Goal: Task Accomplishment & Management: Use online tool/utility

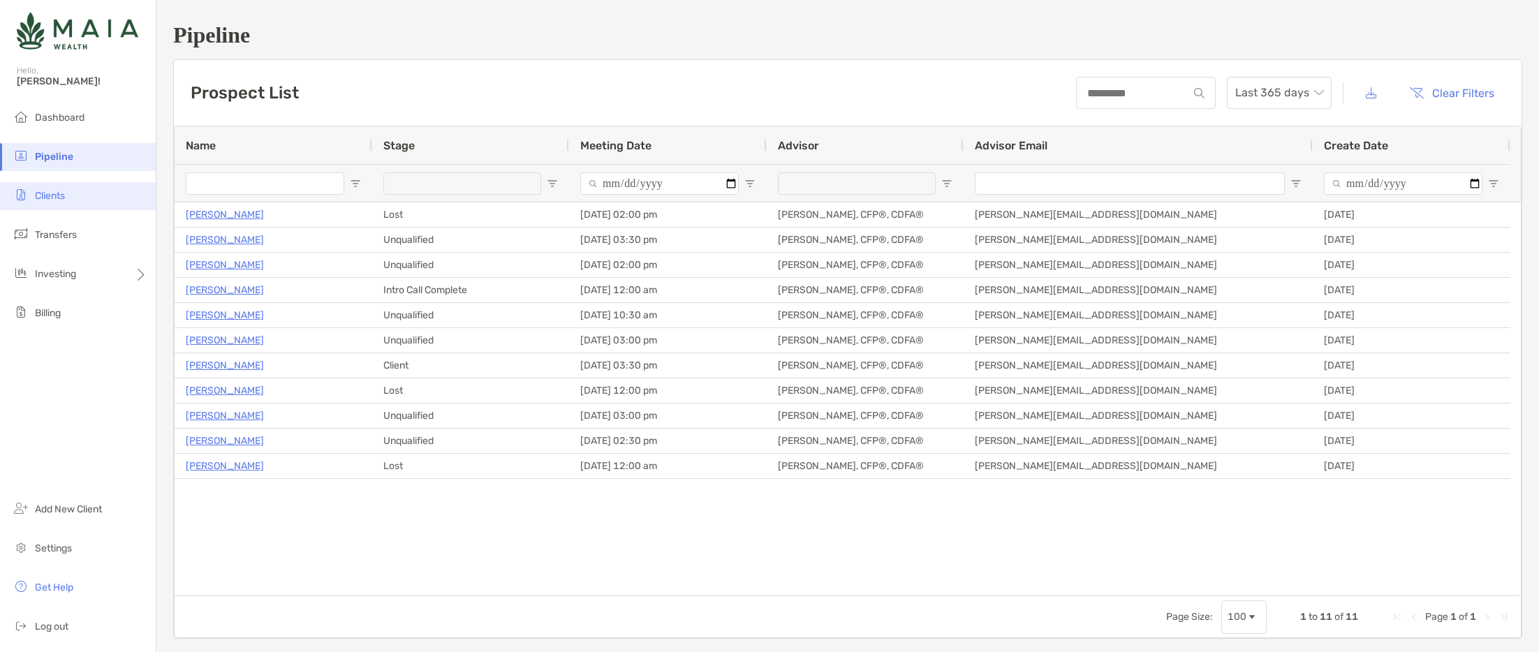
click at [89, 201] on li "Clients" at bounding box center [78, 196] width 156 height 28
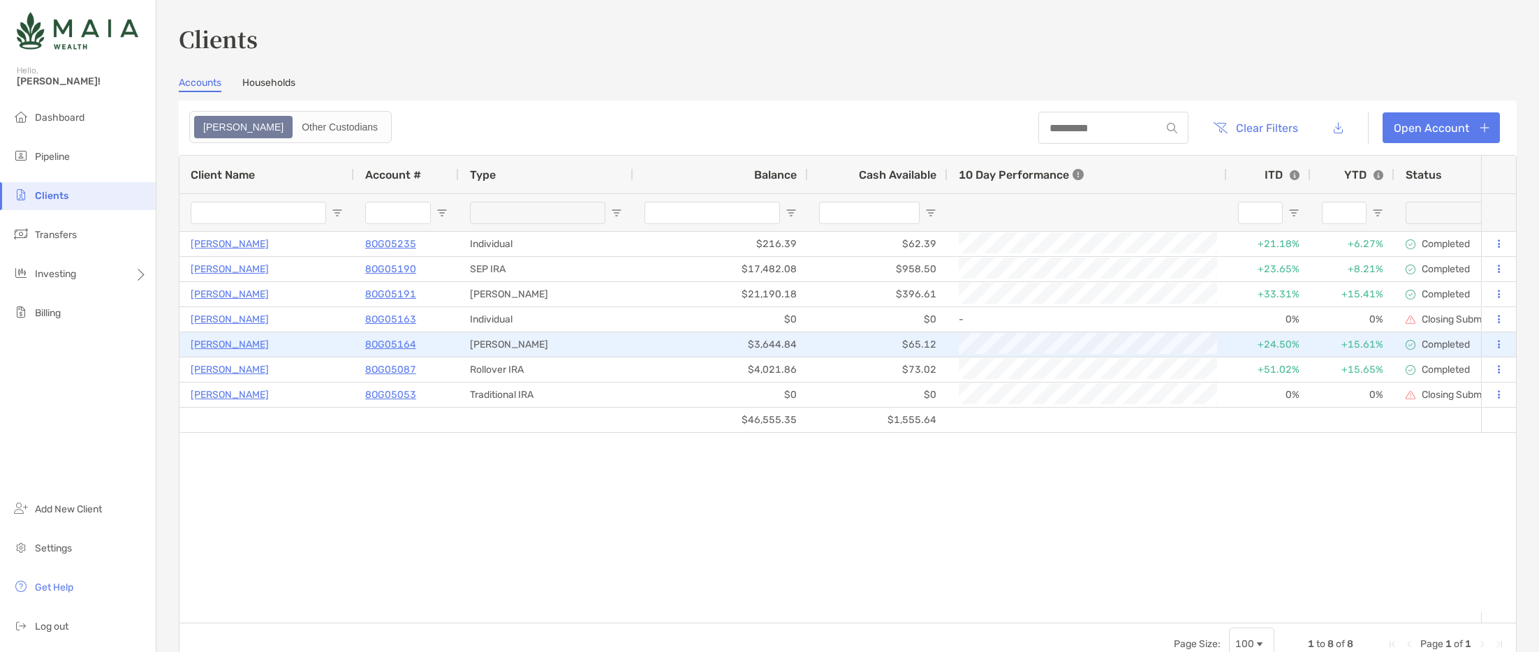
click at [221, 351] on p "[PERSON_NAME]" at bounding box center [230, 344] width 78 height 17
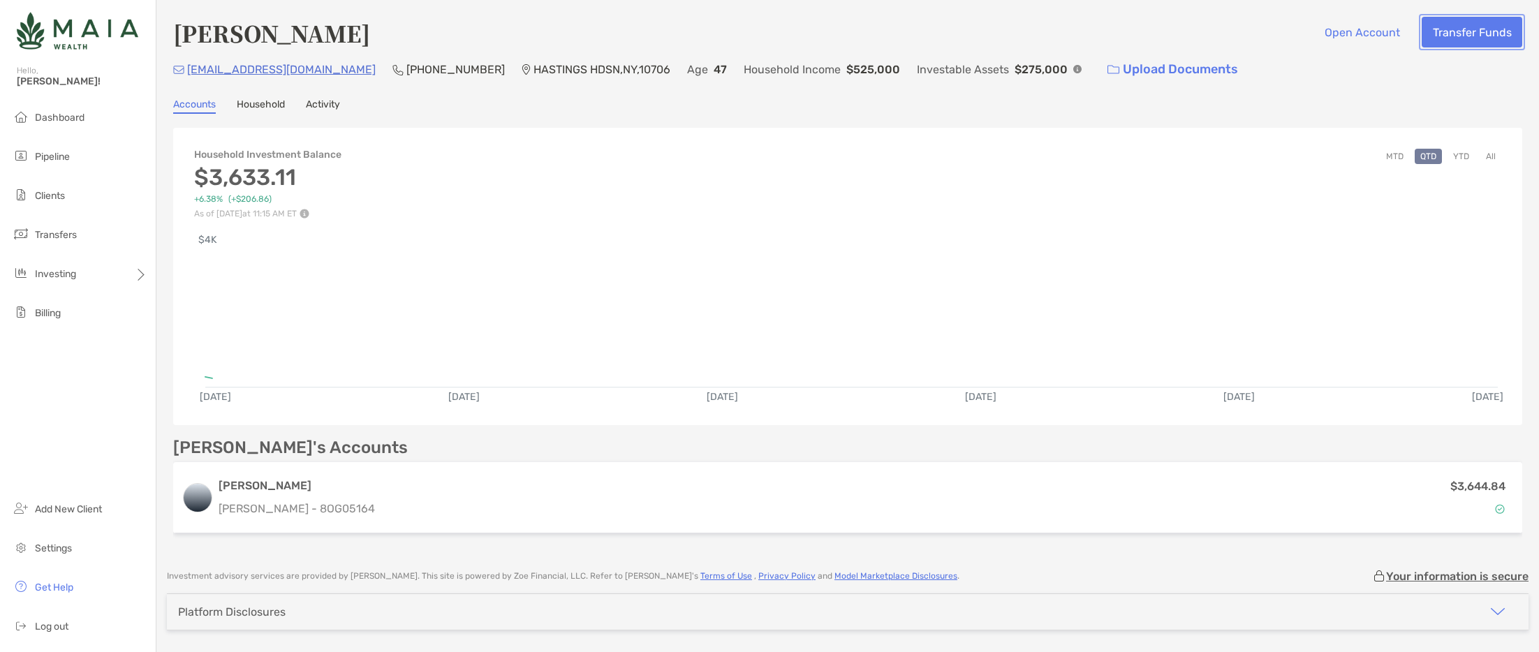
click at [1448, 40] on button "Transfer Funds" at bounding box center [1472, 32] width 101 height 31
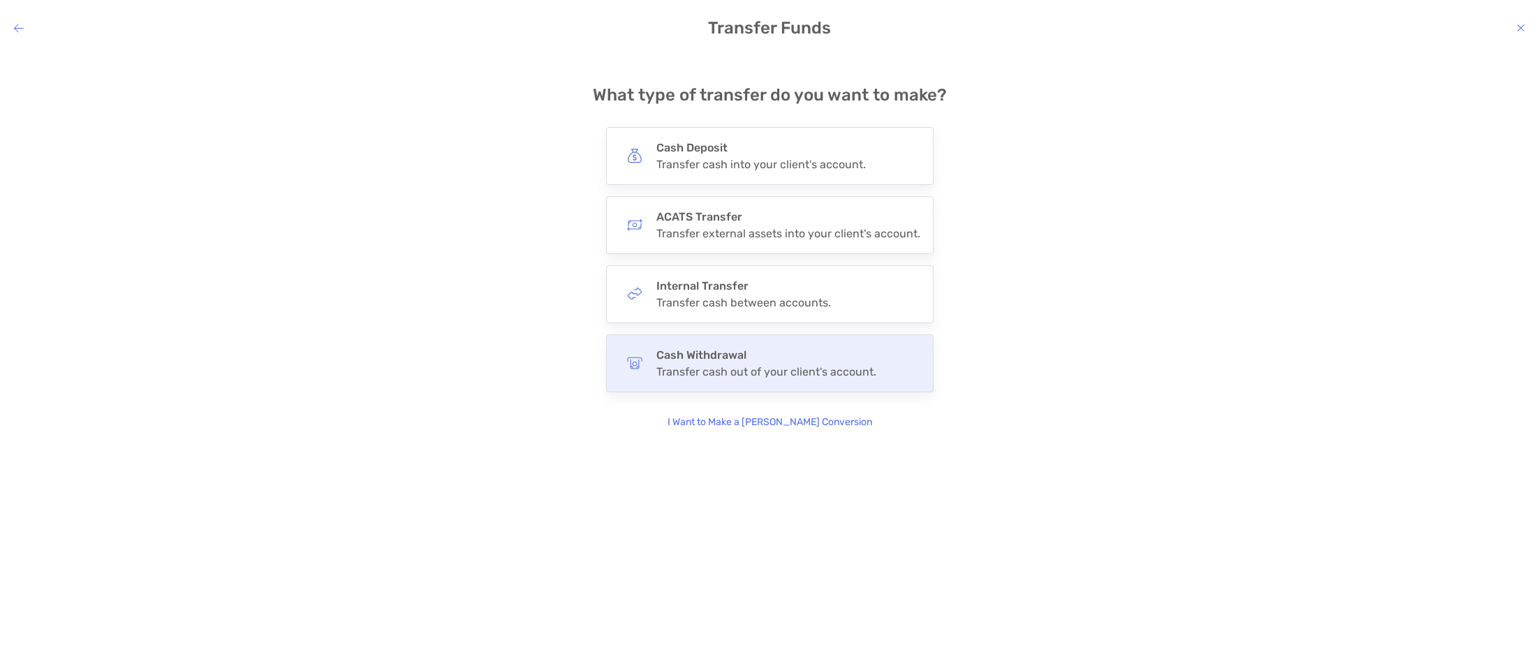
click at [777, 341] on div "Cash Withdrawal Transfer cash out of your client's account." at bounding box center [770, 363] width 328 height 58
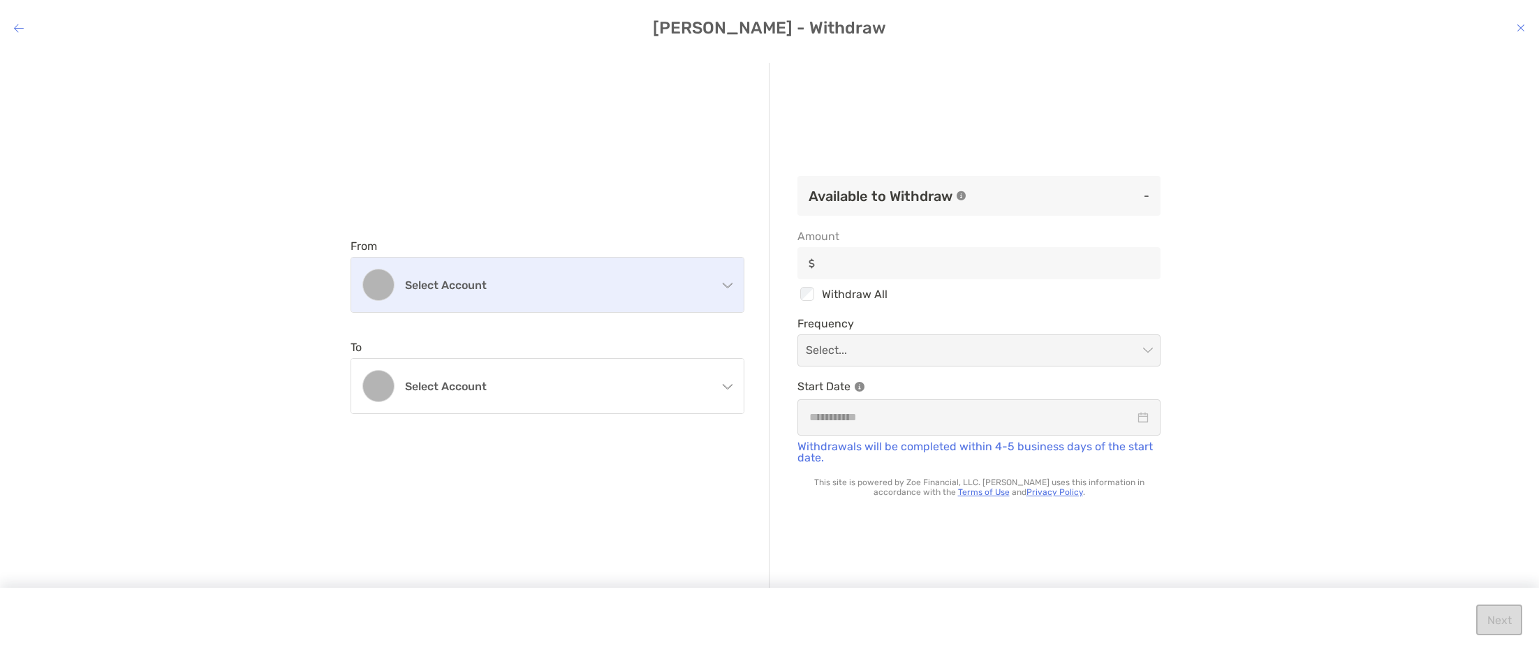
click at [685, 293] on div "Select account" at bounding box center [547, 285] width 392 height 54
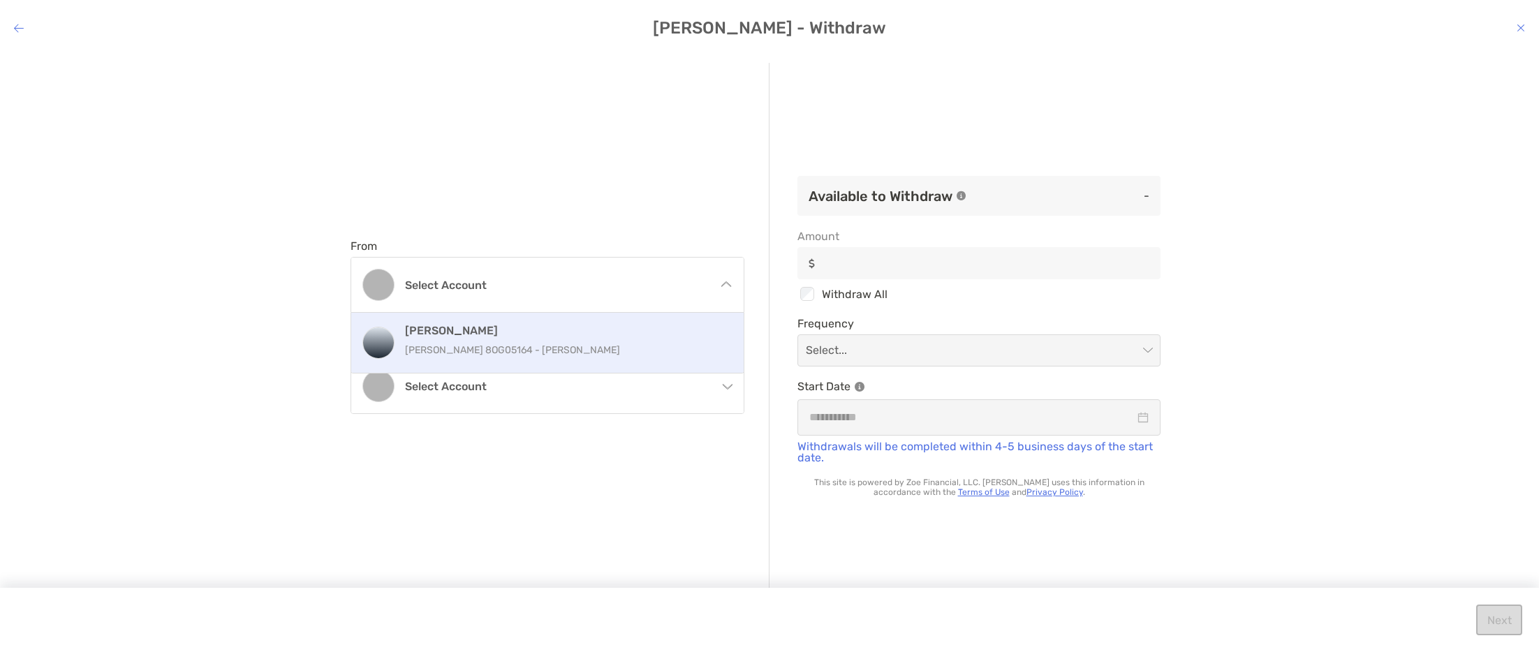
click at [541, 349] on p "[PERSON_NAME] 8OG05164 - [PERSON_NAME]" at bounding box center [562, 349] width 315 height 17
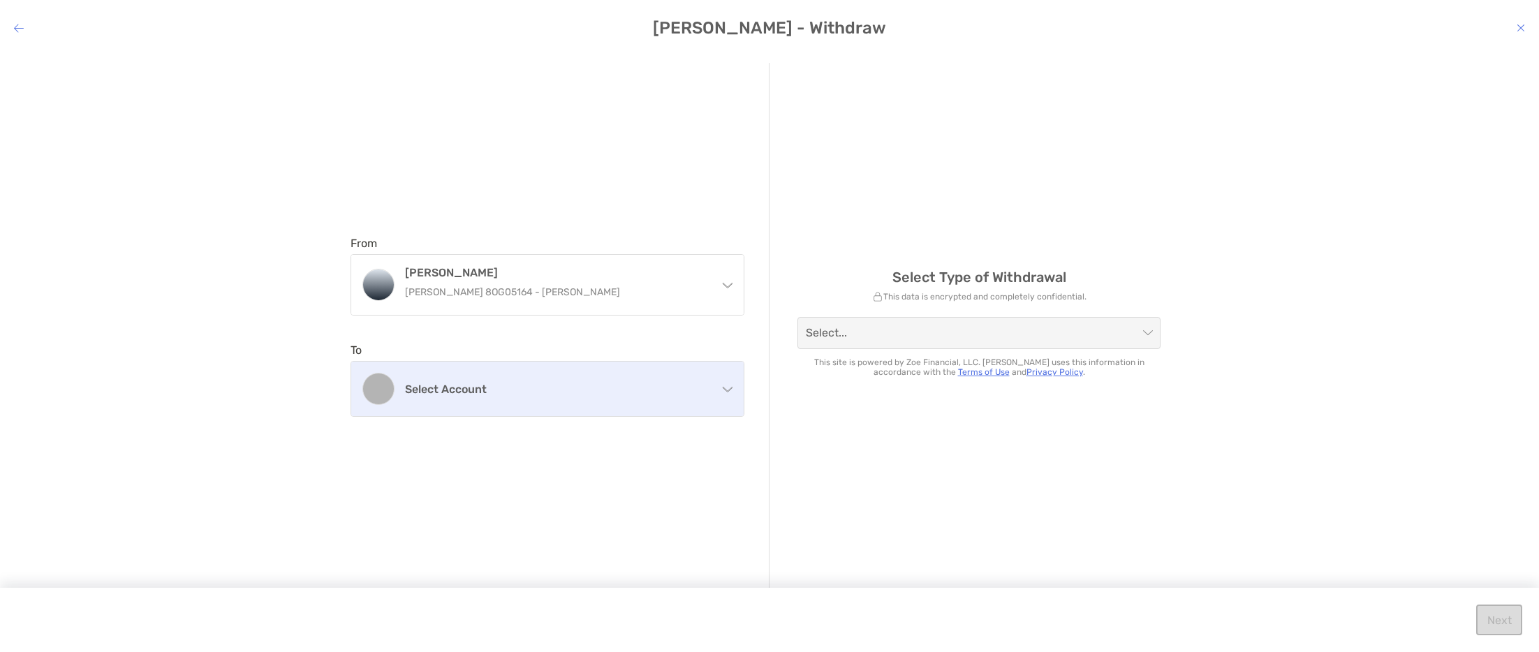
click at [688, 380] on div "Select account" at bounding box center [547, 389] width 392 height 54
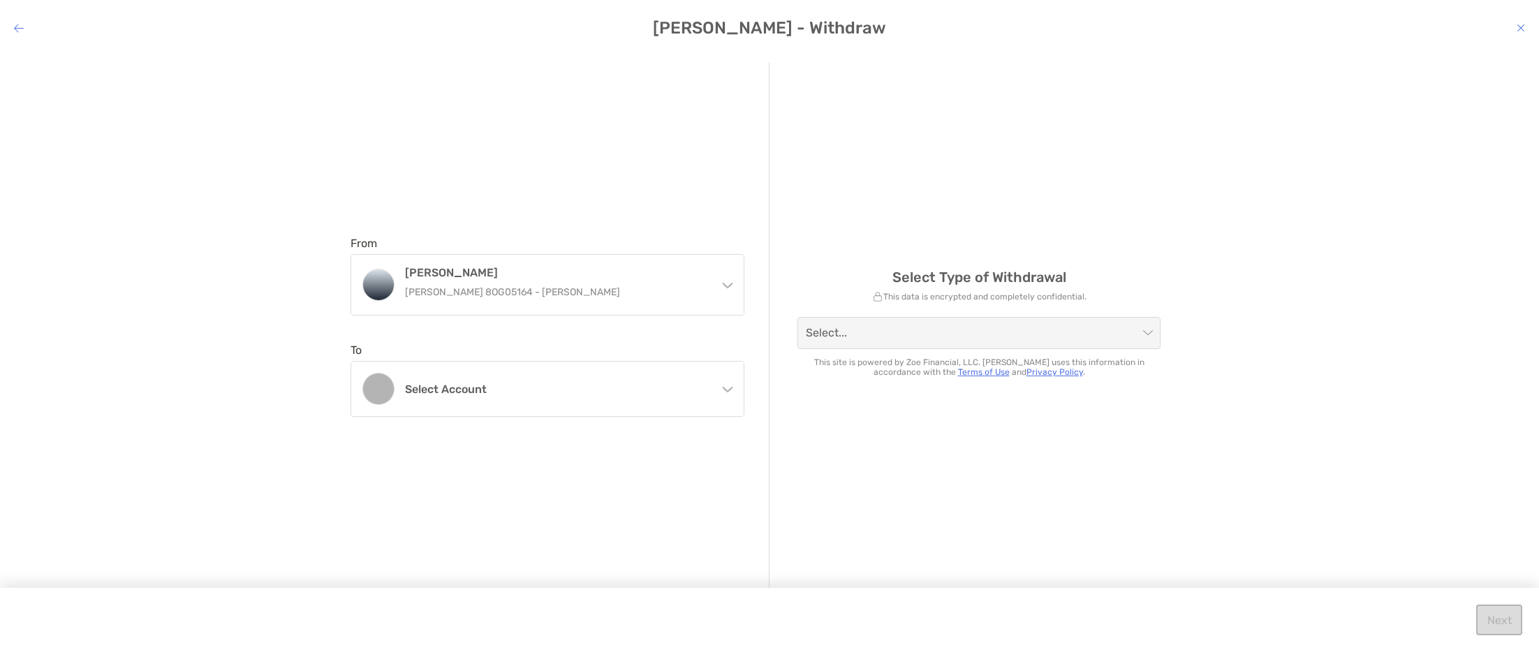
click at [1008, 464] on div "Select Type of Withdrawal This data is encrypted and completely confidential. S…" at bounding box center [979, 327] width 419 height 528
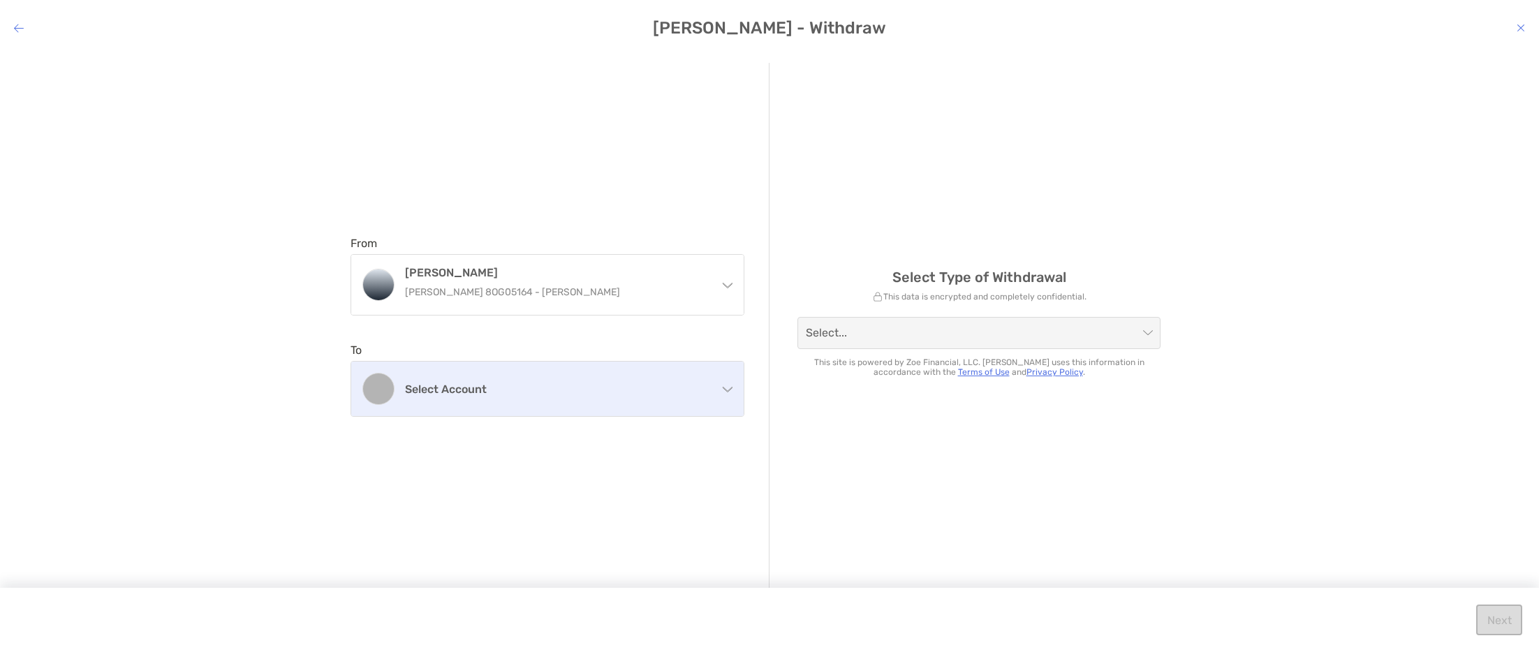
click at [589, 381] on div "Select account" at bounding box center [547, 389] width 392 height 54
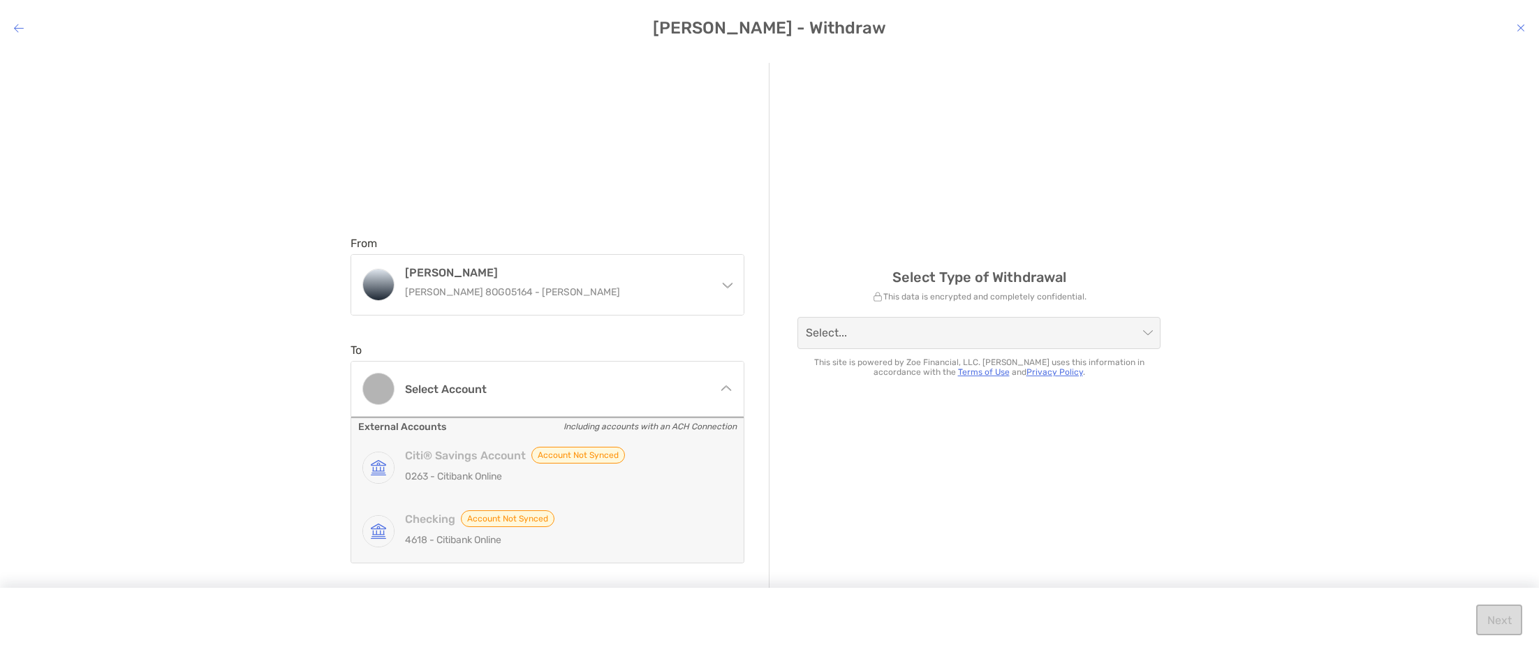
click at [1063, 523] on div "Select Type of Withdrawal This data is encrypted and completely confidential. S…" at bounding box center [979, 327] width 419 height 528
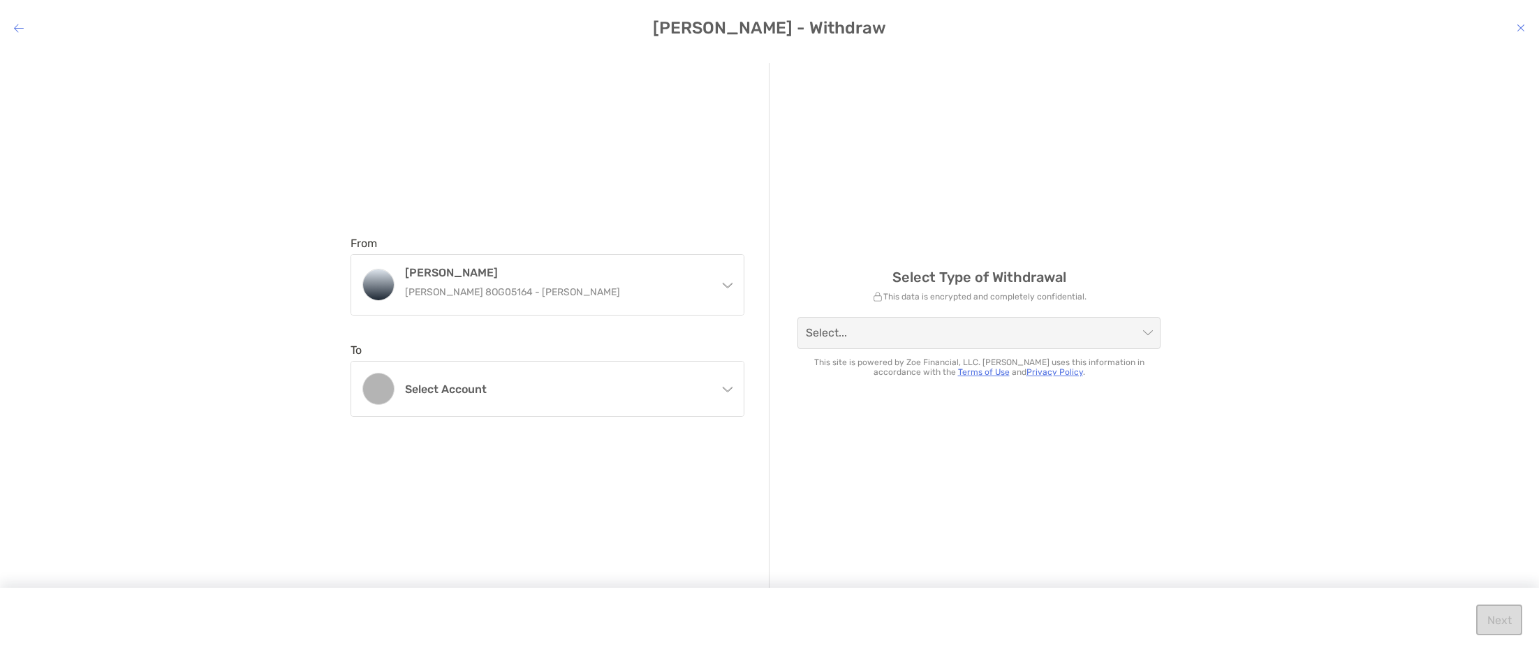
click at [963, 248] on div "Select Type of Withdrawal This data is encrypted and completely confidential. S…" at bounding box center [979, 327] width 419 height 528
click at [19, 30] on icon "modal" at bounding box center [19, 27] width 10 height 11
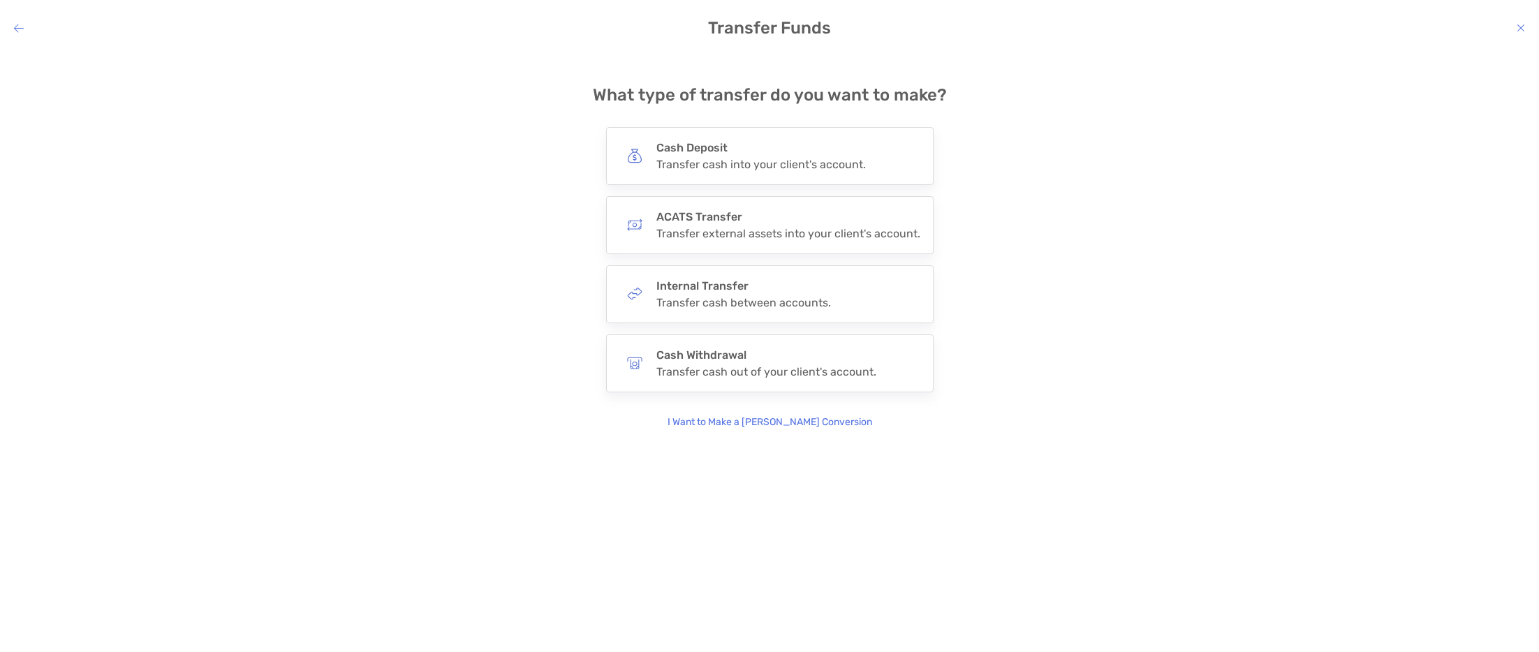
click at [1527, 22] on h4 "Transfer Funds" at bounding box center [769, 28] width 1539 height 20
click at [1520, 28] on icon "modal" at bounding box center [1521, 27] width 8 height 11
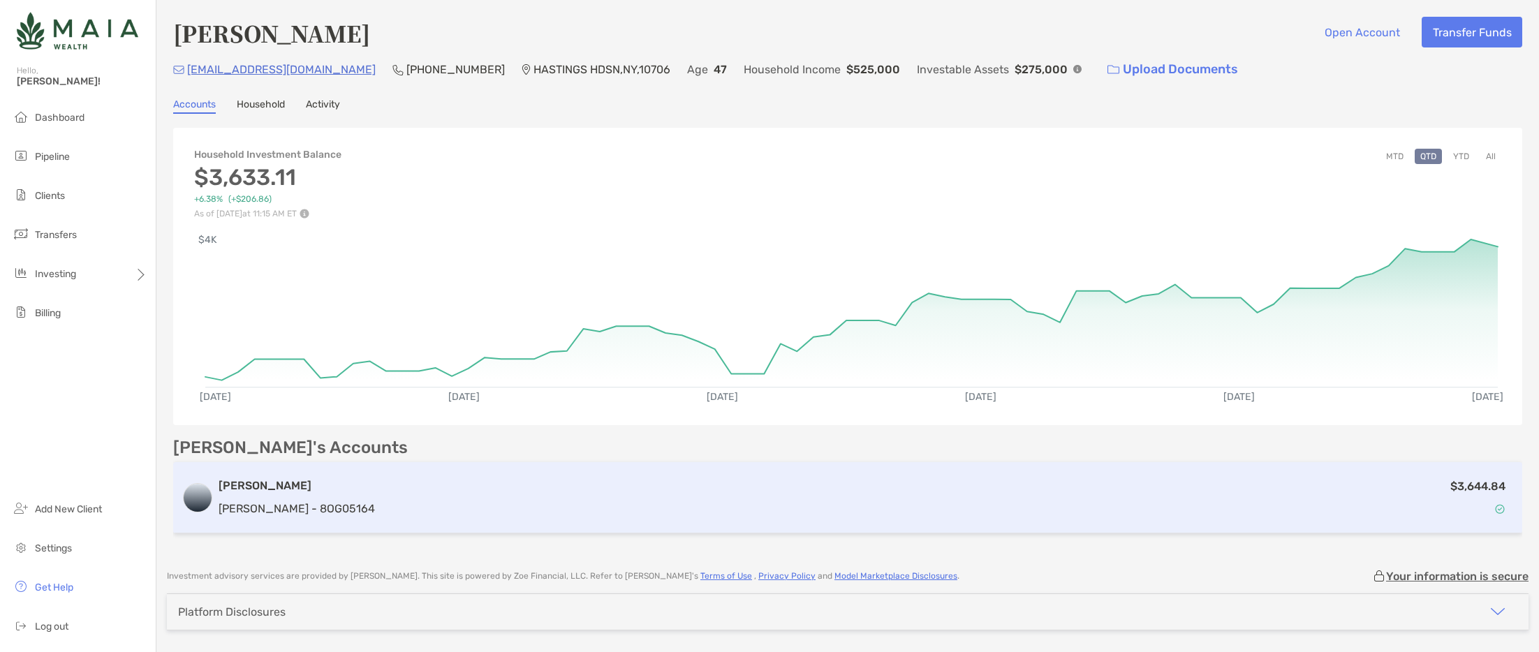
click at [411, 486] on div "$3,644.84" at bounding box center [947, 498] width 1133 height 41
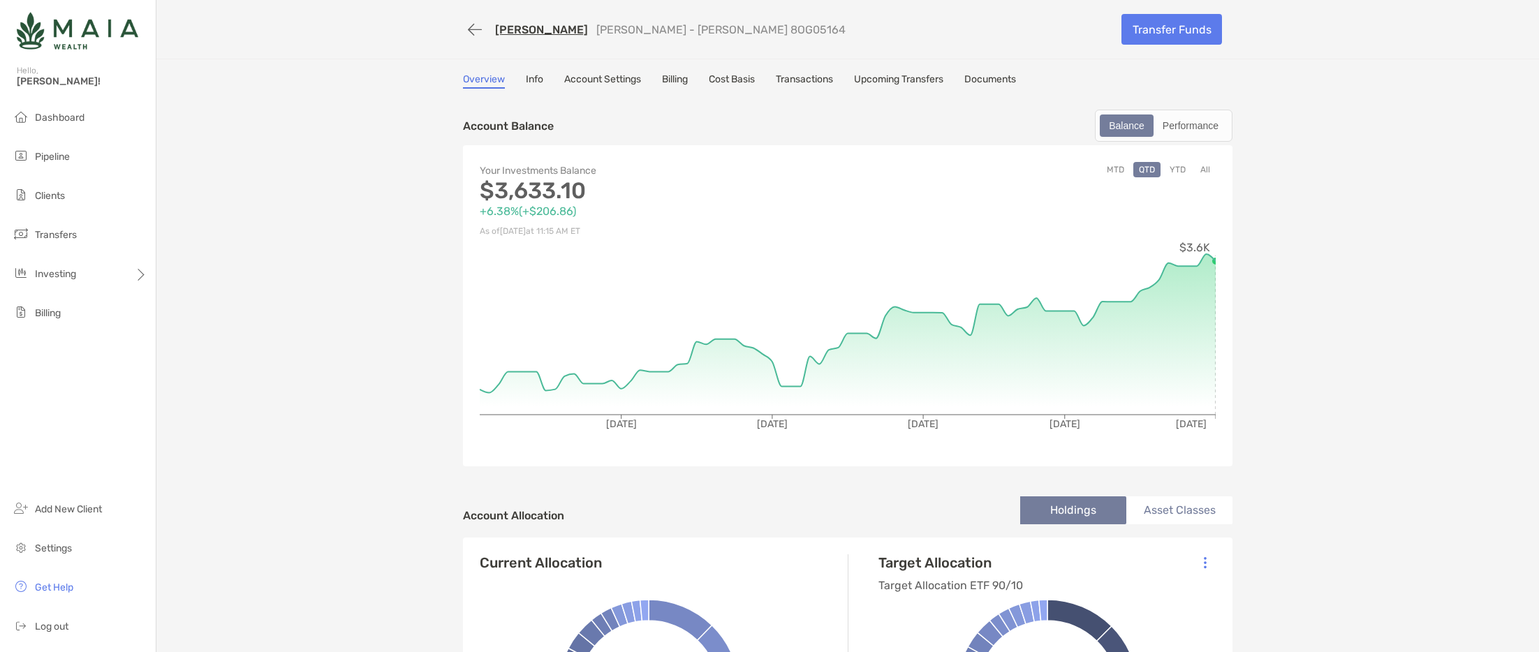
click at [988, 84] on link "Documents" at bounding box center [990, 80] width 52 height 15
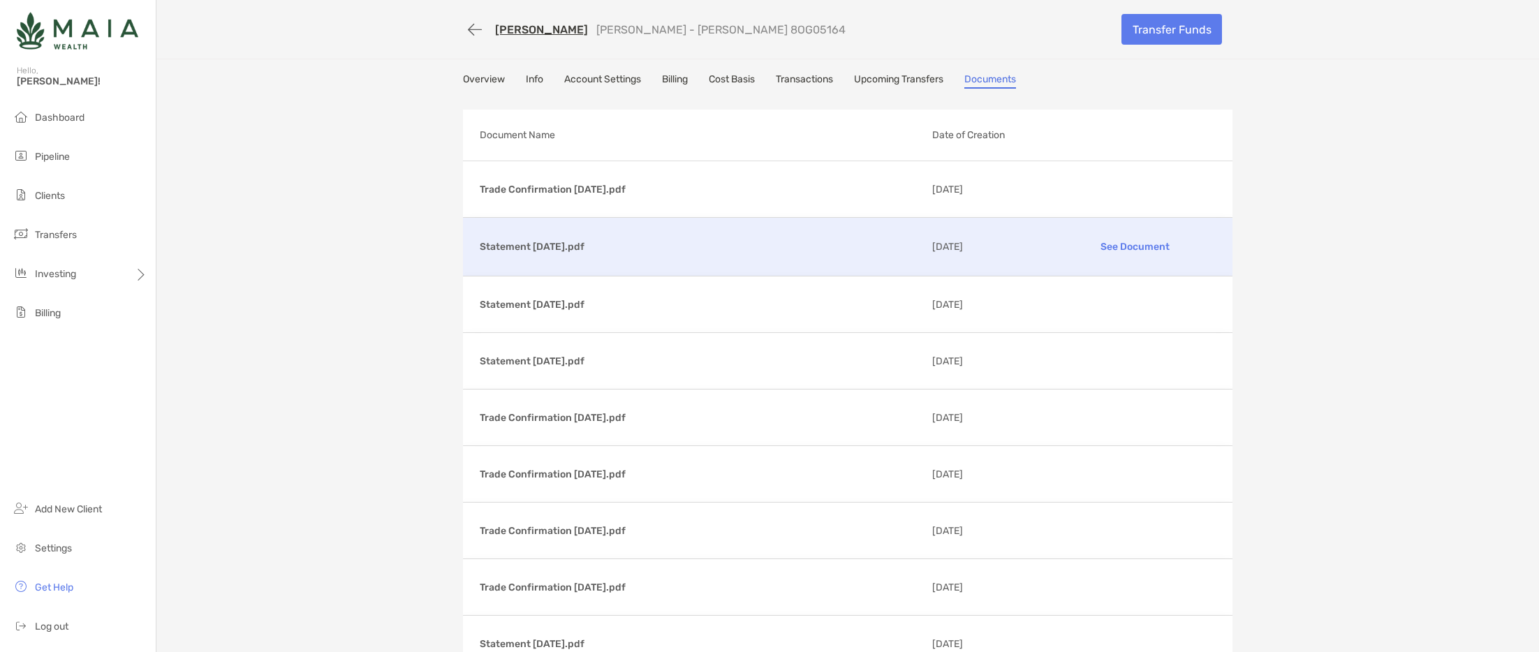
click at [618, 237] on div "Statement [DATE].pdf See Document [DATE]" at bounding box center [848, 247] width 770 height 58
